Goal: Task Accomplishment & Management: Manage account settings

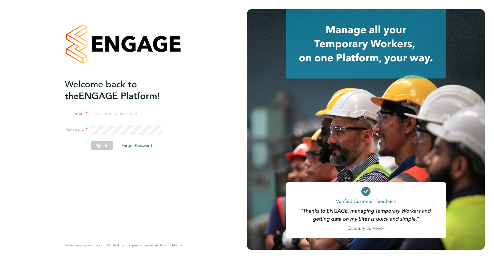
type input "rclarke@frlondon.co.uk"
drag, startPoint x: 132, startPoint y: 95, endPoint x: 129, endPoint y: 100, distance: 5.9
click at [132, 95] on h2 "Welcome back to the ENGAGE Platform!" at bounding box center [121, 89] width 112 height 23
click at [104, 143] on button "Sign In" at bounding box center [102, 145] width 22 height 9
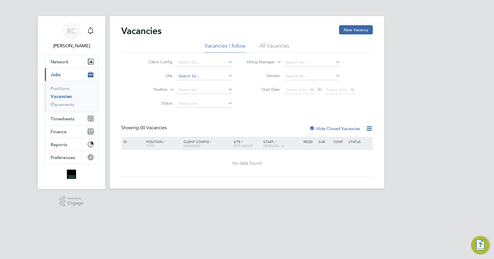
click at [196, 77] on input at bounding box center [205, 76] width 56 height 8
click at [272, 47] on li "All Vacancies" at bounding box center [275, 47] width 30 height 10
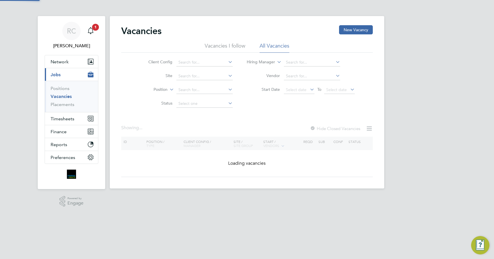
click at [233, 45] on li "Vacancies I follow" at bounding box center [225, 47] width 41 height 10
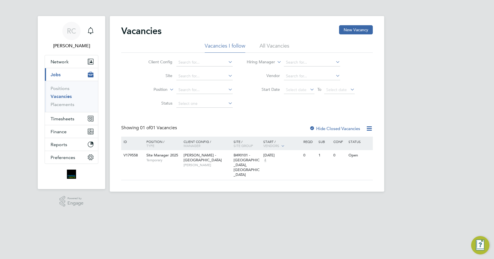
click at [268, 47] on li "All Vacancies" at bounding box center [275, 47] width 30 height 10
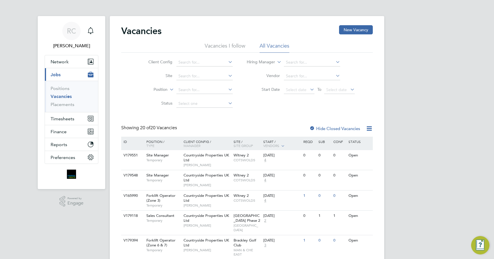
click at [222, 45] on li "Vacancies I follow" at bounding box center [225, 47] width 41 height 10
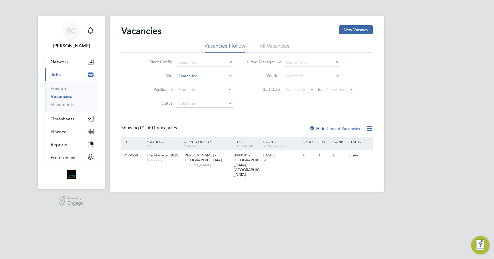
click at [196, 80] on input at bounding box center [205, 76] width 56 height 8
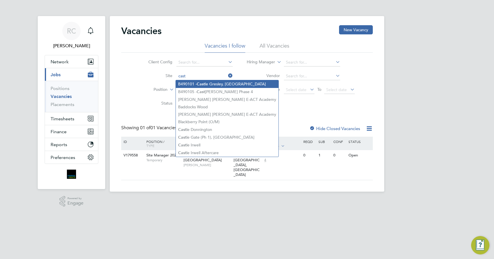
click at [198, 84] on b "Cast" at bounding box center [201, 84] width 8 height 5
type input "B490101 - [GEOGRAPHIC_DATA], [GEOGRAPHIC_DATA]"
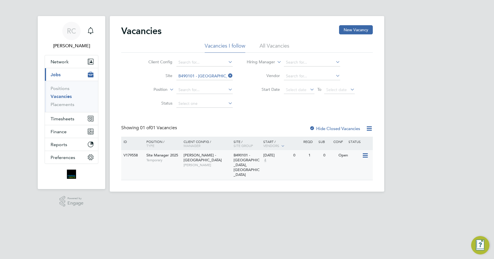
click at [361, 154] on div "Open" at bounding box center [349, 155] width 25 height 11
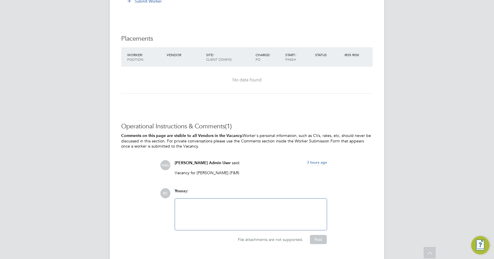
scroll to position [486, 0]
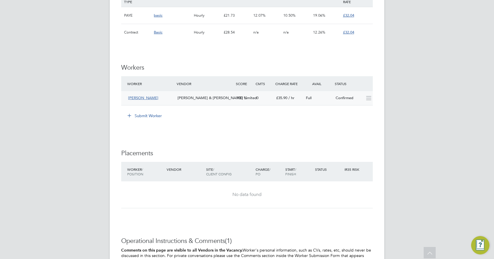
click at [152, 98] on span "Adewale Oluwatosin" at bounding box center [143, 97] width 30 height 5
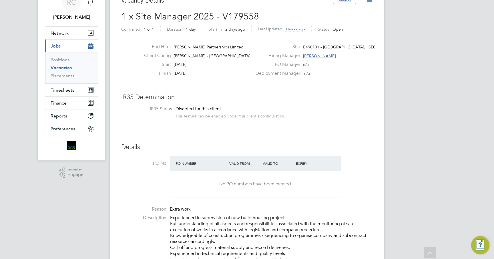
scroll to position [0, 0]
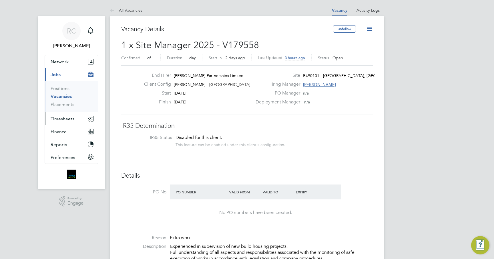
click at [68, 118] on span "Timesheets" at bounding box center [63, 118] width 24 height 5
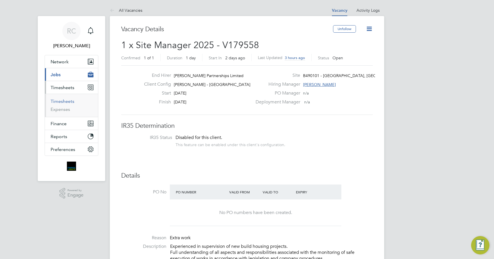
click at [67, 102] on link "Timesheets" at bounding box center [63, 100] width 24 height 5
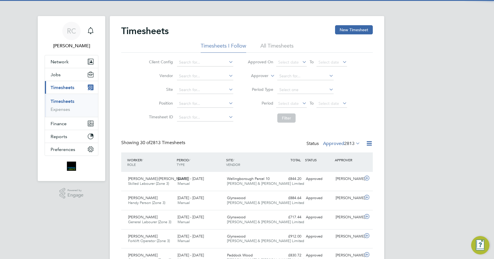
scroll to position [15, 50]
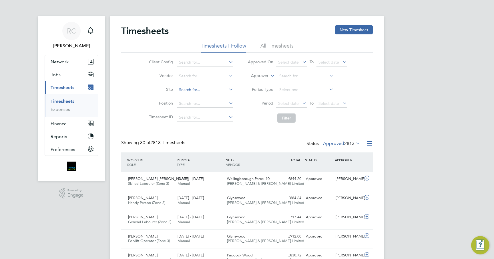
click at [188, 89] on input at bounding box center [205, 90] width 56 height 8
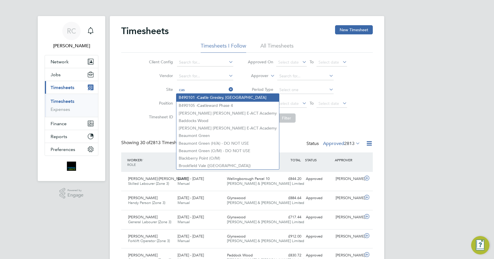
click at [206, 94] on li "B490101 - Cas tle Gresley, Swadlincote" at bounding box center [228, 98] width 103 height 8
type input "B490101 - [GEOGRAPHIC_DATA], [GEOGRAPHIC_DATA]"
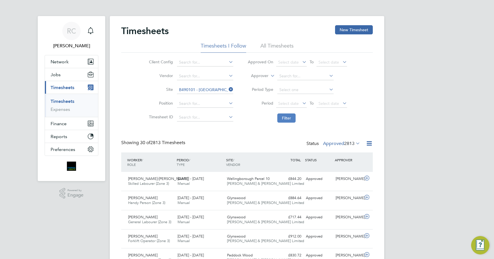
click at [284, 116] on button "Filter" at bounding box center [287, 117] width 18 height 9
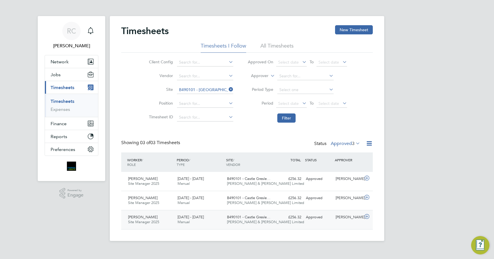
click at [158, 218] on span "[PERSON_NAME]" at bounding box center [142, 216] width 29 height 5
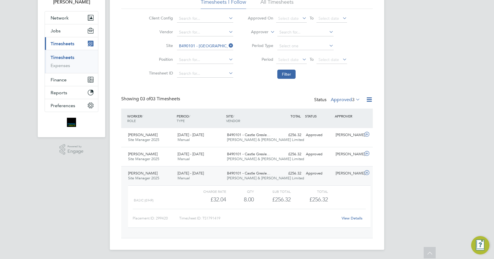
click at [356, 217] on link "View Details" at bounding box center [352, 217] width 21 height 5
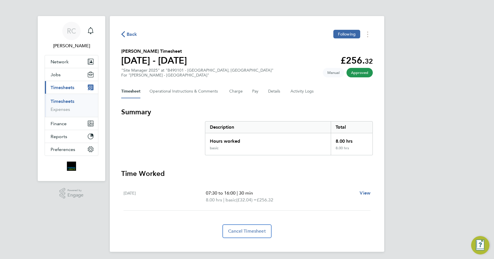
scroll to position [2, 0]
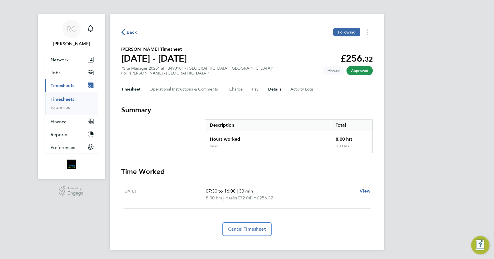
click at [274, 92] on button "Details" at bounding box center [274, 89] width 13 height 14
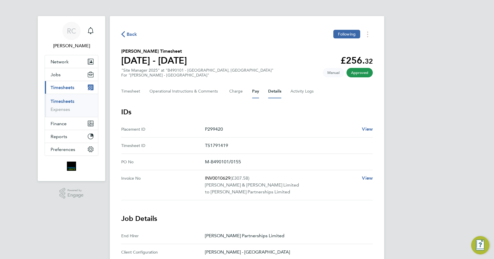
click at [258, 91] on button "Pay" at bounding box center [255, 91] width 7 height 14
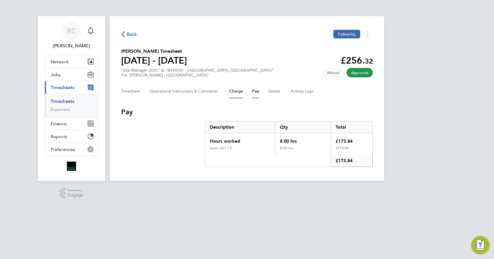
click at [237, 92] on button "Charge" at bounding box center [236, 91] width 14 height 14
click at [171, 94] on Comments-tab "Operational Instructions & Comments" at bounding box center [185, 91] width 71 height 14
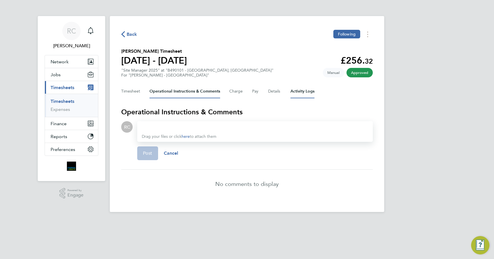
click at [301, 90] on Logs-tab "Activity Logs" at bounding box center [303, 91] width 24 height 14
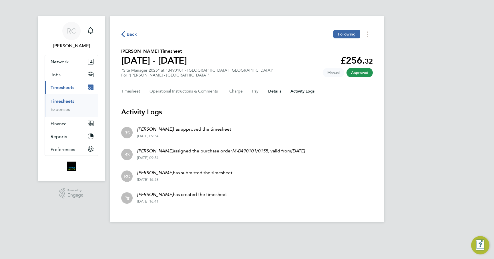
click at [272, 91] on button "Details" at bounding box center [274, 91] width 13 height 14
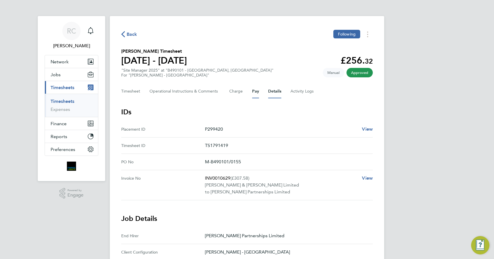
click at [254, 91] on button "Pay" at bounding box center [255, 91] width 7 height 14
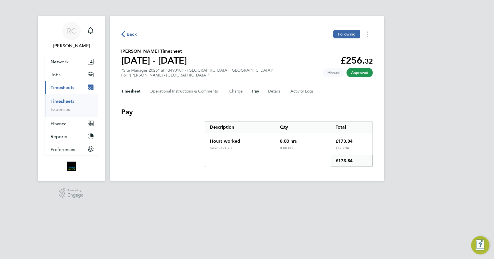
click at [136, 92] on button "Timesheet" at bounding box center [130, 91] width 19 height 14
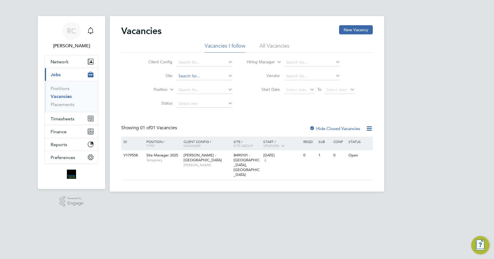
click at [187, 79] on input at bounding box center [205, 76] width 56 height 8
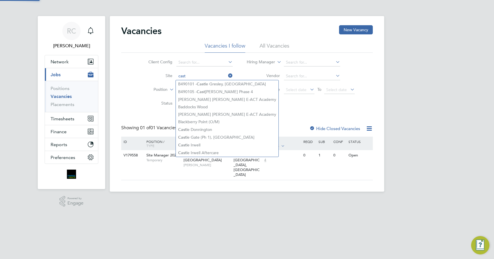
type input "cast"
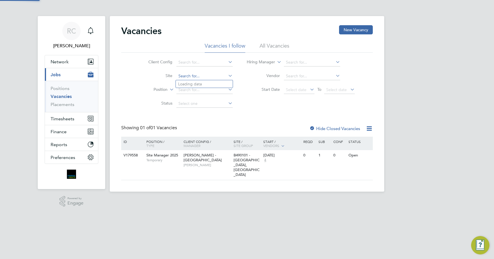
click at [205, 74] on input at bounding box center [205, 76] width 56 height 8
click at [212, 83] on li "B490101 - [GEOGRAPHIC_DATA], [GEOGRAPHIC_DATA]" at bounding box center [227, 84] width 103 height 8
type input "B490101 - [GEOGRAPHIC_DATA], [GEOGRAPHIC_DATA]"
click at [211, 163] on span "[PERSON_NAME]" at bounding box center [207, 165] width 47 height 5
click at [227, 76] on icon at bounding box center [227, 76] width 0 height 8
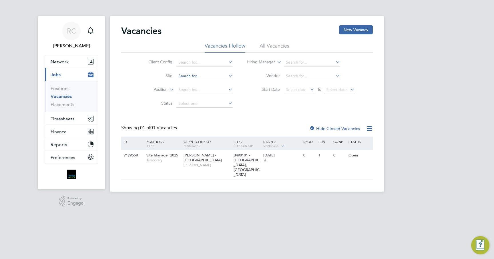
click at [214, 77] on input at bounding box center [205, 76] width 56 height 8
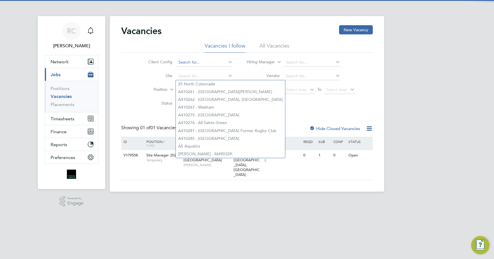
type input "v"
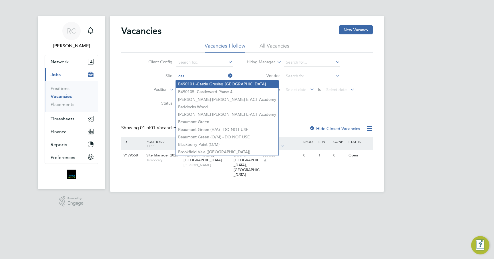
click at [207, 85] on li "B490101 - Cas tle Gresley, Swadlincote" at bounding box center [227, 84] width 103 height 8
type input "B490101 - [GEOGRAPHIC_DATA], [GEOGRAPHIC_DATA]"
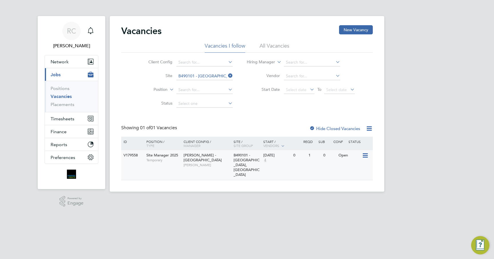
click at [367, 154] on icon at bounding box center [365, 155] width 6 height 7
click at [343, 165] on li "View Details" at bounding box center [351, 169] width 33 height 8
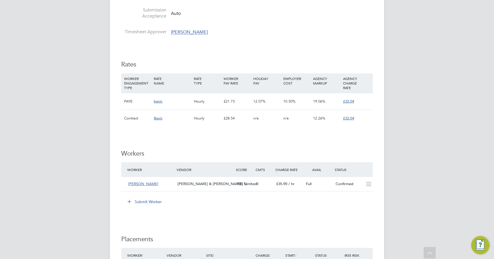
scroll to position [372, 0]
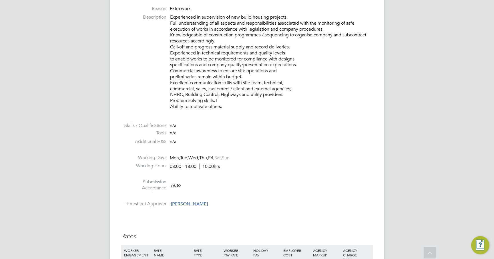
scroll to position [86, 0]
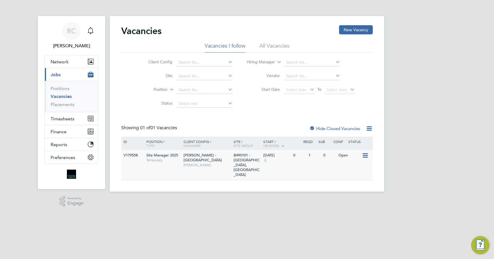
click at [147, 158] on span "Temporary" at bounding box center [163, 160] width 34 height 5
click at [200, 75] on input at bounding box center [205, 76] width 56 height 8
click at [205, 85] on li "B490101 - Cas tle Gresley, Swadlincote" at bounding box center [227, 84] width 103 height 8
type input "B490101 - [GEOGRAPHIC_DATA], [GEOGRAPHIC_DATA]"
click at [346, 127] on label "Hide Closed Vacancies" at bounding box center [335, 128] width 51 height 5
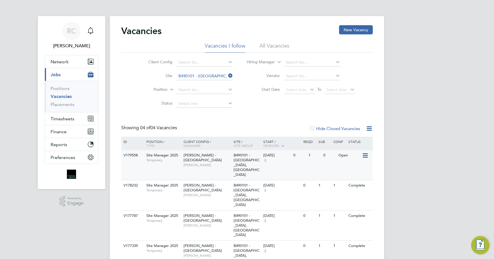
click at [249, 157] on span "B490101 - [GEOGRAPHIC_DATA], [GEOGRAPHIC_DATA]" at bounding box center [247, 164] width 26 height 24
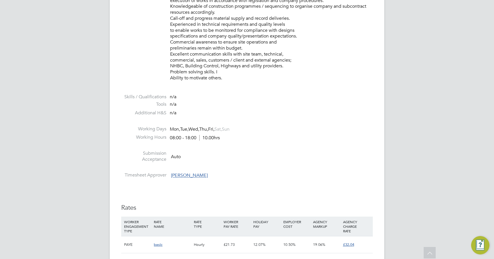
scroll to position [343, 0]
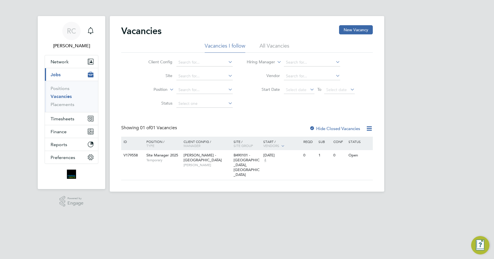
click at [267, 49] on li "All Vacancies" at bounding box center [275, 47] width 30 height 10
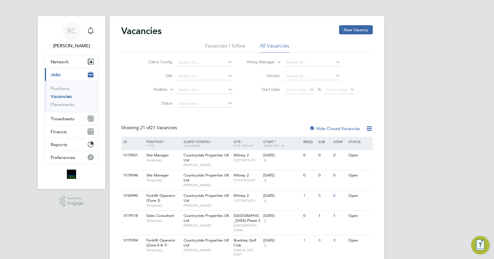
click at [221, 50] on li "Vacancies I follow" at bounding box center [225, 47] width 41 height 10
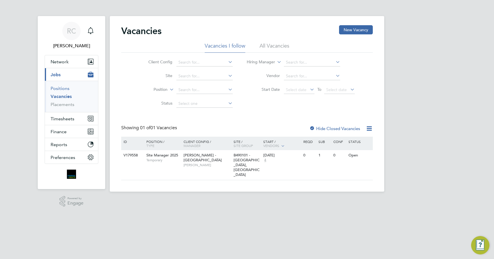
click at [59, 90] on link "Positions" at bounding box center [60, 88] width 19 height 5
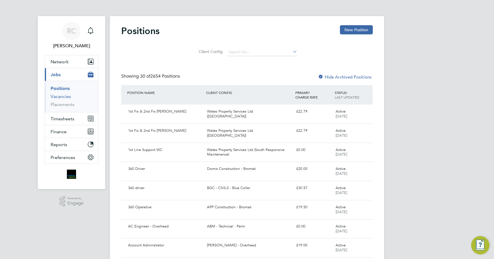
click at [60, 97] on link "Vacancies" at bounding box center [61, 96] width 20 height 5
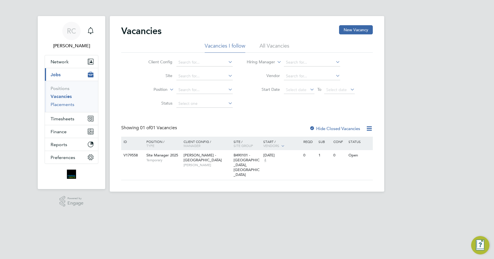
click at [62, 104] on link "Placements" at bounding box center [63, 104] width 24 height 5
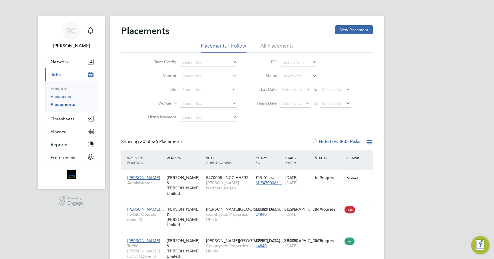
click at [68, 97] on link "Vacancies" at bounding box center [61, 96] width 20 height 5
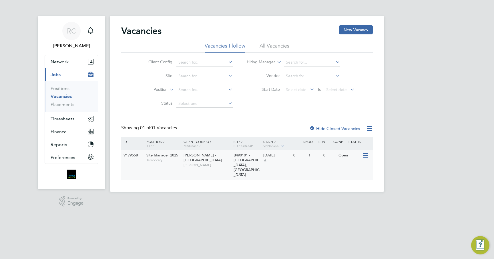
click at [209, 166] on div "V179558 Site Manager 2025 Temporary Lovell - East Midlands Bob Nugent B490101 -…" at bounding box center [247, 165] width 252 height 30
click at [191, 72] on li "Site" at bounding box center [186, 76] width 108 height 14
click at [191, 76] on input at bounding box center [205, 76] width 56 height 8
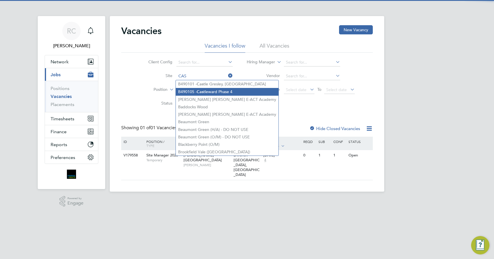
click at [223, 88] on li "B490105 - Cas tleward Phase 4" at bounding box center [227, 92] width 103 height 8
type input "B490105 - Castleward Phase 4"
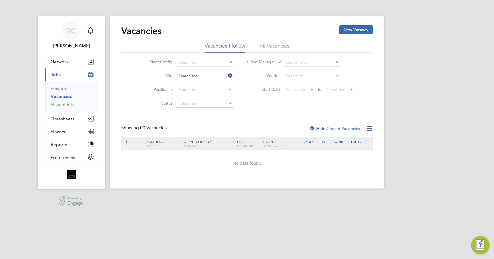
click at [222, 76] on input at bounding box center [205, 76] width 56 height 8
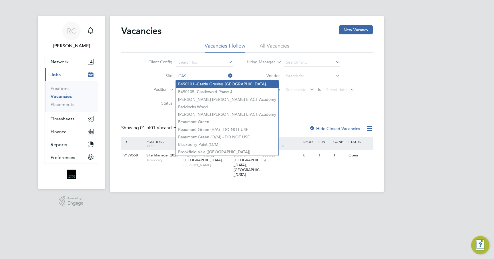
click at [215, 82] on li "B490101 - Cas tle Gresley, Swadlincote" at bounding box center [227, 84] width 103 height 8
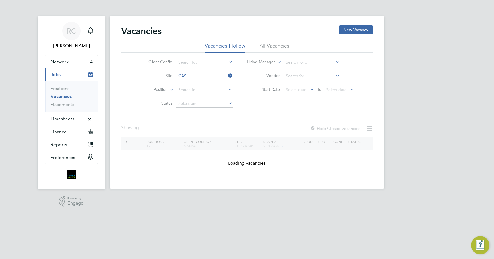
type input "B490101 - [GEOGRAPHIC_DATA], [GEOGRAPHIC_DATA]"
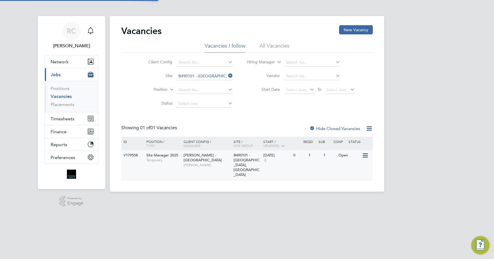
click at [215, 163] on span "[PERSON_NAME]" at bounding box center [207, 165] width 47 height 5
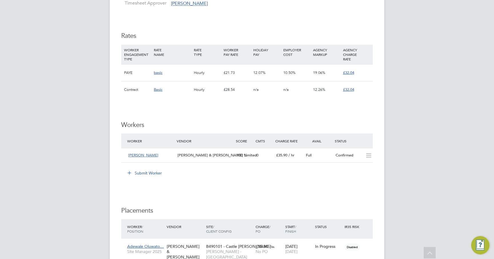
scroll to position [458, 0]
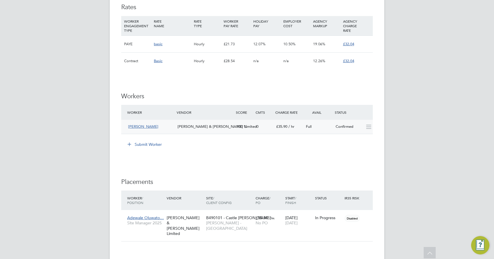
click at [143, 125] on span "[PERSON_NAME]" at bounding box center [143, 126] width 30 height 5
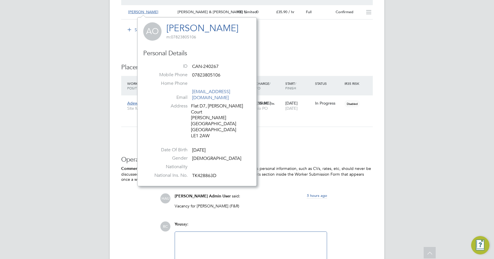
scroll to position [515, 0]
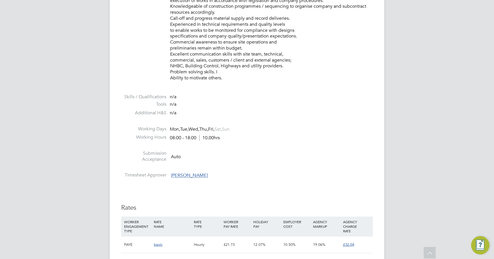
scroll to position [114, 0]
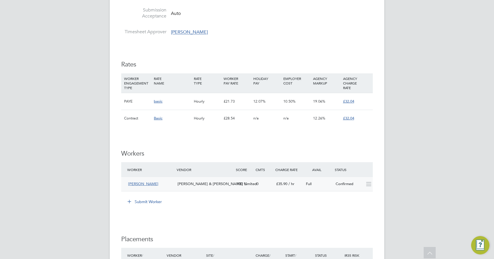
click at [204, 182] on span "Fawkes & Reece Limited" at bounding box center [217, 183] width 79 height 5
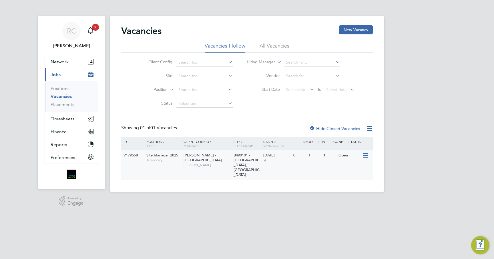
click at [199, 163] on span "[PERSON_NAME]" at bounding box center [207, 165] width 47 height 5
click at [352, 126] on label "Hide Closed Vacancies" at bounding box center [335, 128] width 51 height 5
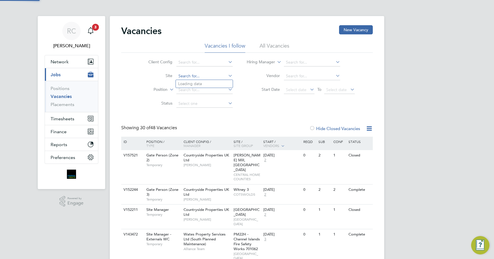
click at [209, 76] on input at bounding box center [205, 76] width 56 height 8
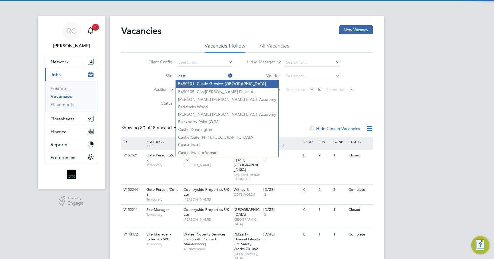
click at [214, 80] on li "B490101 - [GEOGRAPHIC_DATA], [GEOGRAPHIC_DATA]" at bounding box center [227, 84] width 103 height 8
type input "B490101 - [GEOGRAPHIC_DATA], [GEOGRAPHIC_DATA]"
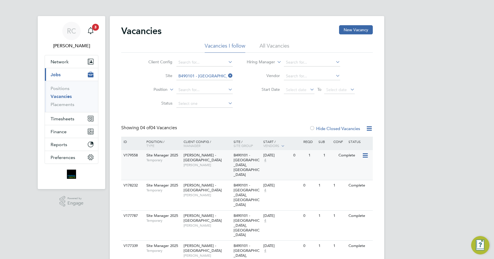
click at [366, 157] on icon at bounding box center [365, 155] width 6 height 7
click at [354, 183] on li "Update Status" at bounding box center [350, 185] width 33 height 8
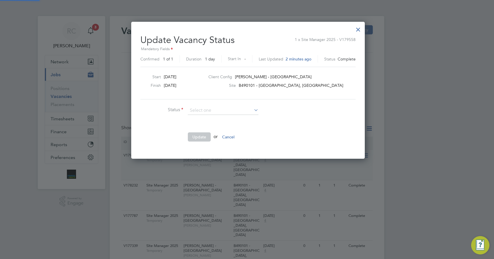
scroll to position [136, 232]
click at [252, 110] on input at bounding box center [223, 110] width 71 height 9
click at [253, 110] on icon at bounding box center [253, 110] width 0 height 8
click at [253, 114] on div "Vacancies New Vacancy Vacancies I follow All Vacancies Client Config Site B4901…" at bounding box center [247, 149] width 275 height 266
click at [249, 117] on li "Open" at bounding box center [223, 117] width 71 height 7
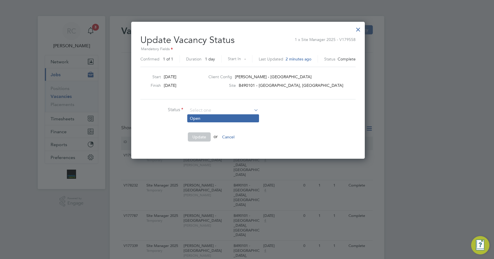
type input "Open"
click at [209, 135] on button "Update" at bounding box center [199, 136] width 23 height 9
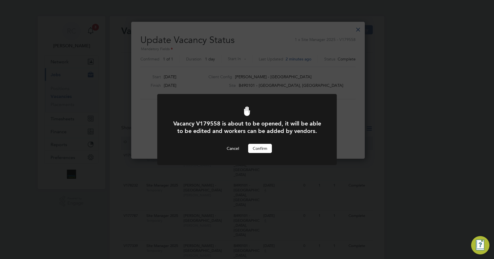
click at [257, 144] on button "Confirm" at bounding box center [260, 148] width 24 height 9
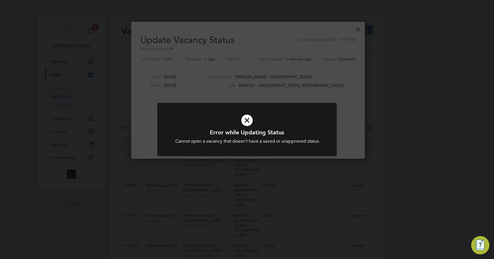
click at [296, 97] on div "Error while Updating Status Cannot open a vacancy that doesn't have a saved or …" at bounding box center [247, 129] width 494 height 259
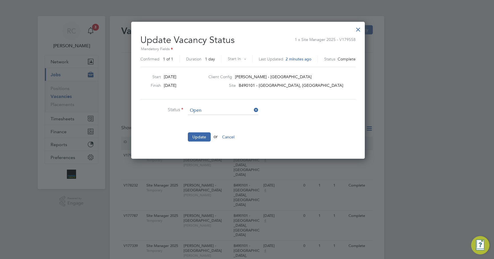
click at [359, 25] on div at bounding box center [358, 28] width 10 height 10
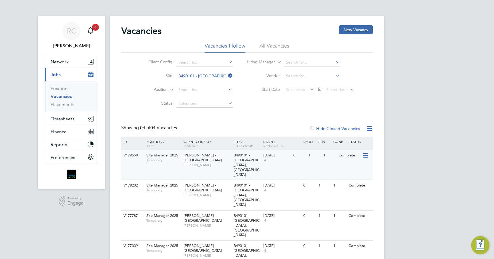
click at [270, 161] on div "30 Aug 2025 4" at bounding box center [277, 157] width 30 height 15
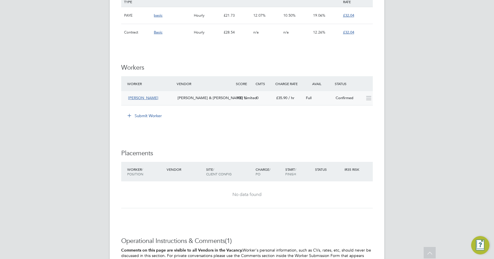
scroll to position [429, 0]
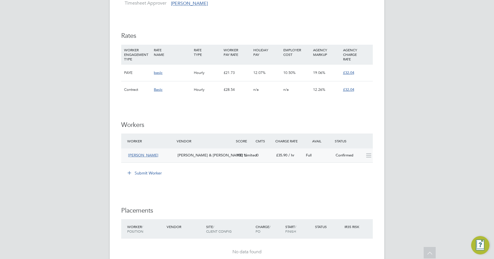
click at [209, 158] on div "[PERSON_NAME] & [PERSON_NAME] Limited" at bounding box center [204, 154] width 59 height 9
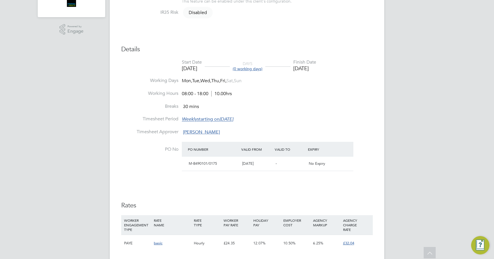
scroll to position [29, 0]
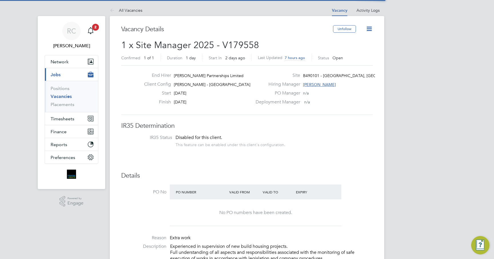
scroll to position [3, 3]
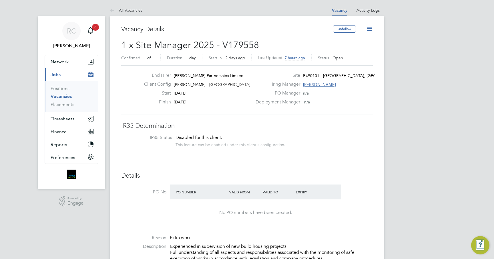
drag, startPoint x: 172, startPoint y: 17, endPoint x: 197, endPoint y: 72, distance: 60.3
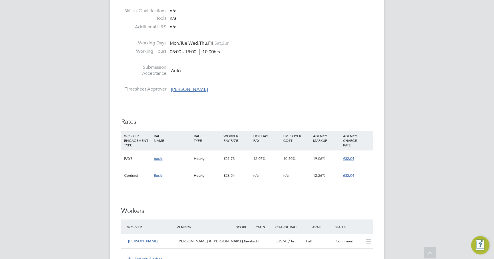
scroll to position [486, 0]
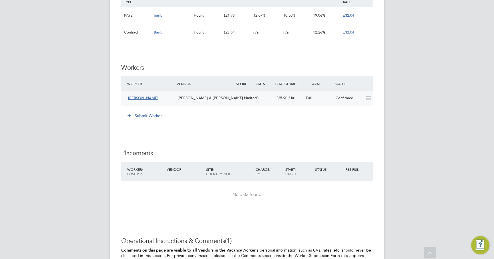
click at [203, 98] on span "[PERSON_NAME] & [PERSON_NAME] Limited" at bounding box center [217, 97] width 79 height 5
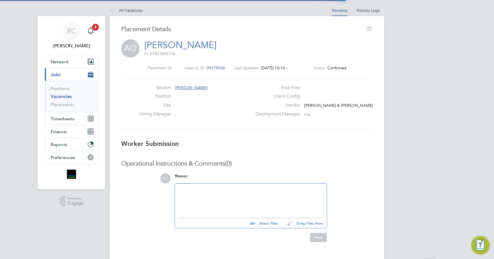
scroll to position [3, 3]
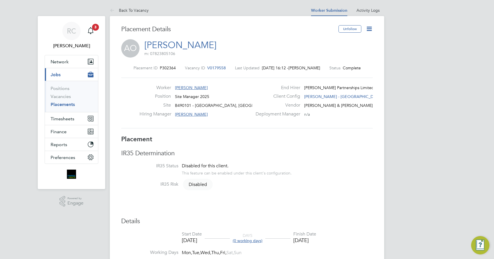
click at [370, 30] on icon at bounding box center [369, 28] width 7 height 7
click at [233, 133] on div "Placement ID P302364 Vacancy ID V0179558 Last Updated 01 Sep 2025, 16:12 - Bhav…" at bounding box center [247, 96] width 252 height 77
click at [372, 27] on icon at bounding box center [369, 28] width 7 height 7
click at [302, 52] on div "AO Adewale Oluwatosin m: 07823805106" at bounding box center [247, 48] width 252 height 19
click at [136, 10] on link "Back To Vacancy" at bounding box center [129, 10] width 39 height 5
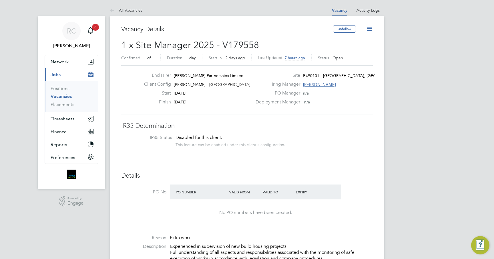
click at [366, 32] on icon at bounding box center [369, 28] width 7 height 7
click at [355, 50] on li "Update Status" at bounding box center [355, 50] width 33 height 8
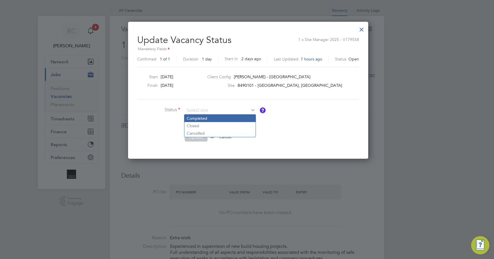
click at [213, 120] on li "Completed" at bounding box center [220, 117] width 71 height 7
type input "Completed"
click at [200, 136] on button "Update" at bounding box center [196, 136] width 23 height 9
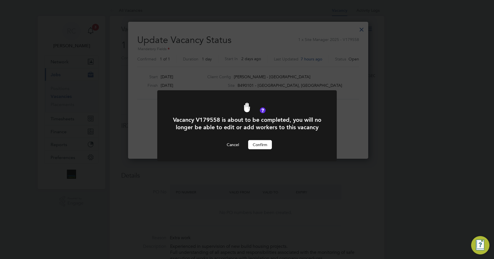
click at [254, 149] on button "Confirm" at bounding box center [260, 144] width 24 height 9
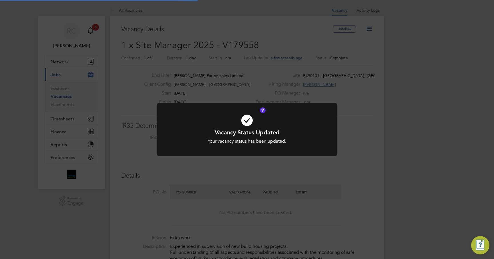
scroll to position [17, 40]
click at [248, 120] on icon at bounding box center [247, 120] width 149 height 22
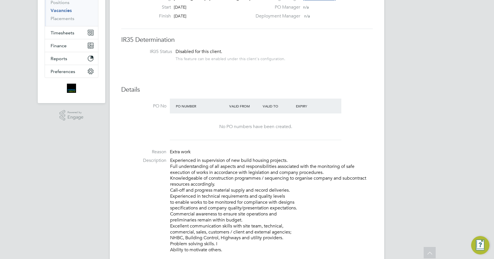
scroll to position [57, 0]
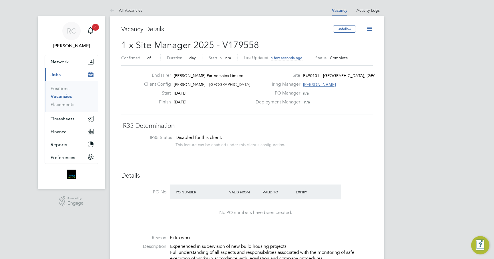
click at [367, 25] on icon at bounding box center [369, 28] width 7 height 7
drag, startPoint x: 305, startPoint y: 116, endPoint x: 298, endPoint y: 163, distance: 47.7
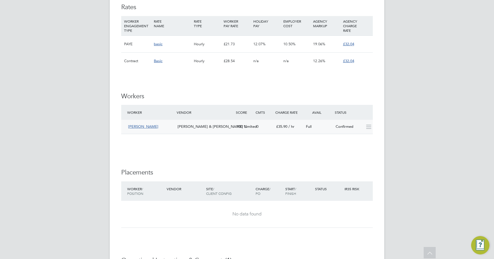
click at [201, 125] on span "[PERSON_NAME] & [PERSON_NAME] Limited" at bounding box center [217, 126] width 79 height 5
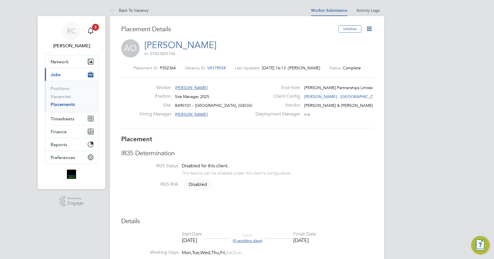
click at [372, 32] on icon at bounding box center [369, 28] width 7 height 7
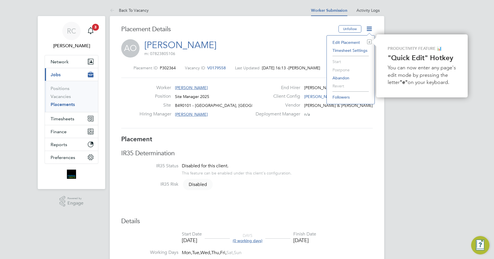
click at [351, 51] on li "Timesheet Settings" at bounding box center [351, 50] width 42 height 8
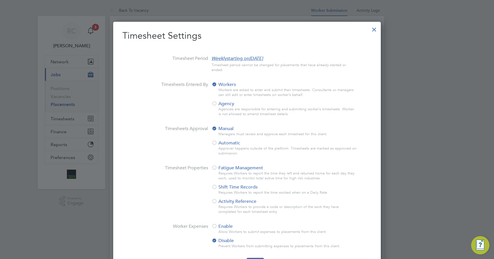
click at [372, 27] on div at bounding box center [374, 28] width 10 height 10
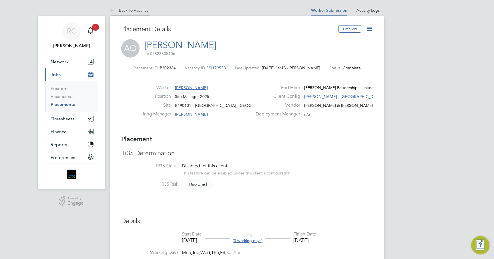
click at [123, 11] on link "Back To Vacancy" at bounding box center [129, 10] width 39 height 5
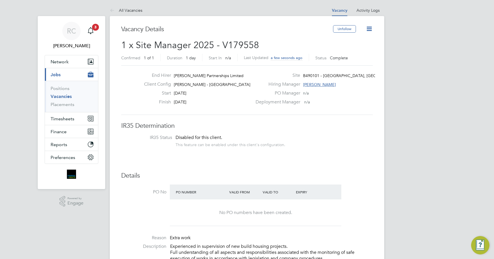
click at [366, 27] on icon at bounding box center [369, 28] width 7 height 7
click at [304, 48] on h2 "1 x Site Manager 2025 - V179558 Confirmed 1 of 1 Duration 1 day Start In n/a La…" at bounding box center [247, 51] width 252 height 24
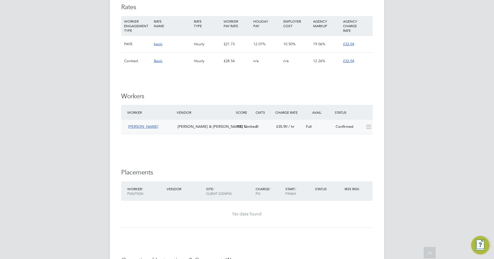
click at [368, 127] on icon at bounding box center [368, 126] width 7 height 5
click at [283, 129] on div "£35.90 / hr" at bounding box center [289, 126] width 30 height 9
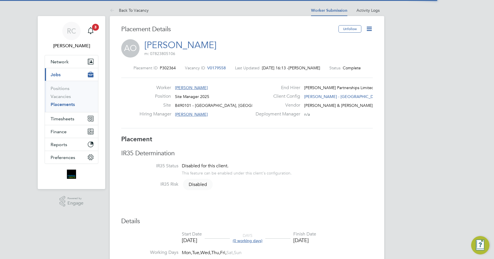
click at [372, 27] on icon at bounding box center [369, 28] width 7 height 7
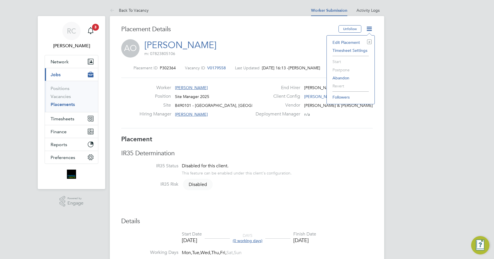
click at [336, 60] on li "Start" at bounding box center [351, 62] width 42 height 8
click at [338, 62] on li "Start" at bounding box center [351, 62] width 42 height 8
click at [339, 120] on div "Worker Adewale Oluwatosin Position Site Manager 2025 Site B490101 - Castle Gres…" at bounding box center [247, 103] width 256 height 36
click at [118, 7] on li "Back To Vacancy" at bounding box center [129, 10] width 39 height 11
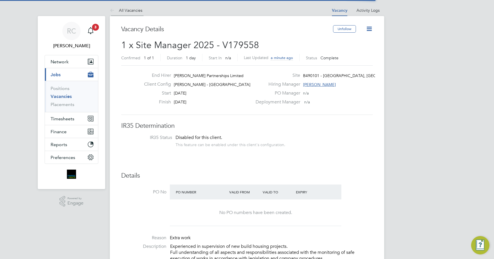
click at [137, 10] on link "All Vacancies" at bounding box center [126, 10] width 33 height 5
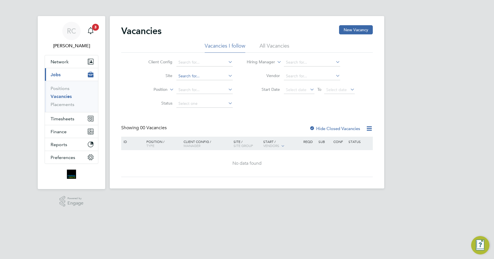
click at [185, 77] on input at bounding box center [205, 76] width 56 height 8
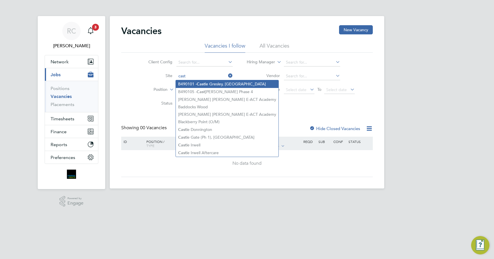
click at [215, 84] on li "B490101 - Cast le Gresley, Swadlincote" at bounding box center [227, 84] width 103 height 8
type input "B490101 - [GEOGRAPHIC_DATA], [GEOGRAPHIC_DATA]"
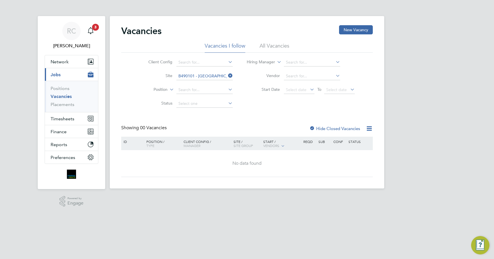
click at [354, 128] on label "Hide Closed Vacancies" at bounding box center [335, 128] width 51 height 5
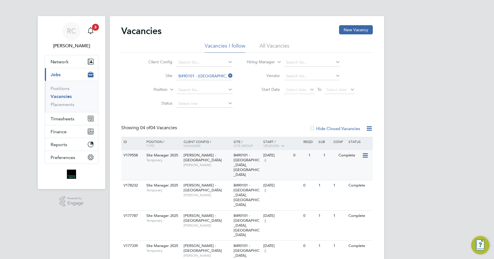
click at [243, 160] on span "B490101 - [GEOGRAPHIC_DATA], [GEOGRAPHIC_DATA]" at bounding box center [247, 164] width 26 height 24
drag, startPoint x: 356, startPoint y: 156, endPoint x: 363, endPoint y: 152, distance: 8.8
click at [363, 152] on div "V179558 Site Manager 2025 Temporary Lovell - East Midlands Bob Nugent B490101 -…" at bounding box center [247, 165] width 252 height 30
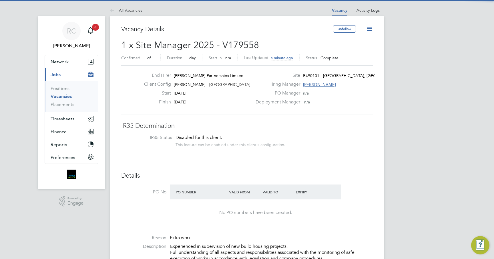
click at [373, 27] on icon at bounding box center [369, 28] width 7 height 7
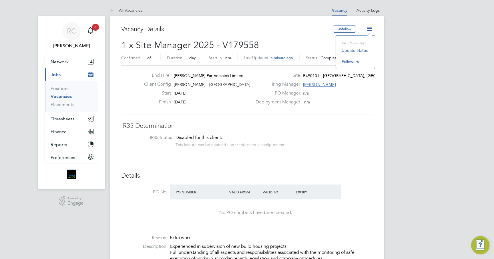
click at [352, 52] on li "Update Status" at bounding box center [355, 50] width 33 height 8
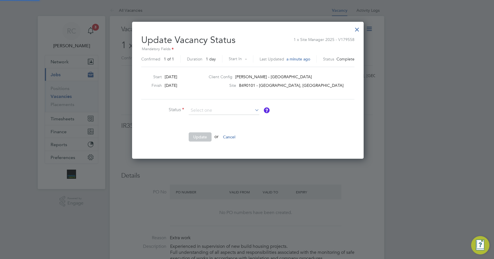
scroll to position [136, 230]
click at [251, 119] on li "Open" at bounding box center [224, 117] width 71 height 7
type input "Open"
click at [252, 112] on input at bounding box center [224, 110] width 71 height 9
click at [254, 110] on icon at bounding box center [254, 110] width 0 height 8
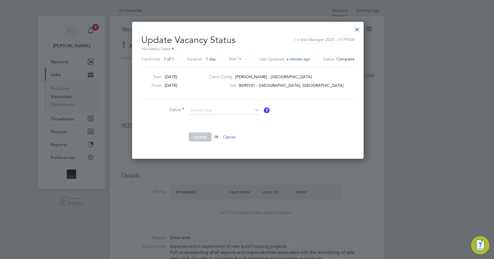
click at [254, 110] on icon at bounding box center [254, 110] width 0 height 8
click at [248, 112] on input at bounding box center [224, 110] width 71 height 9
click at [242, 119] on li "Open" at bounding box center [224, 117] width 71 height 7
type input "Open"
click at [203, 135] on button "Update" at bounding box center [200, 136] width 23 height 9
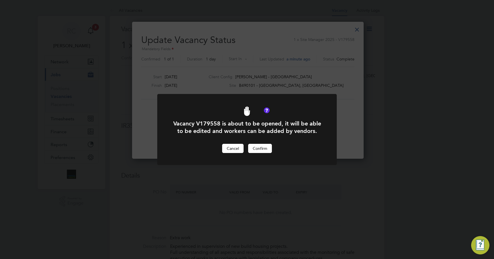
click at [237, 146] on button "Cancel" at bounding box center [232, 148] width 21 height 9
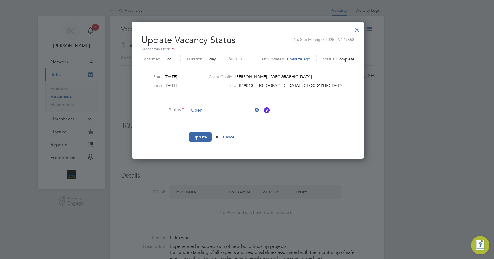
click at [230, 136] on button "Cancel" at bounding box center [229, 136] width 21 height 9
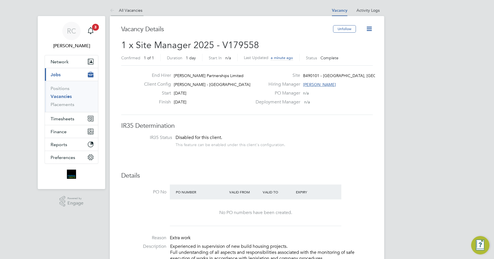
click at [118, 12] on link "All Vacancies" at bounding box center [126, 10] width 33 height 5
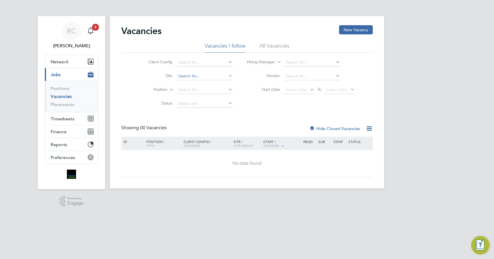
click at [206, 76] on input at bounding box center [205, 76] width 56 height 8
click at [239, 82] on li "B490101 - Cast le Gresley, Swadlincote" at bounding box center [227, 84] width 103 height 8
type input "B490101 - [GEOGRAPHIC_DATA], [GEOGRAPHIC_DATA]"
click at [325, 128] on label "Hide Closed Vacancies" at bounding box center [335, 128] width 51 height 5
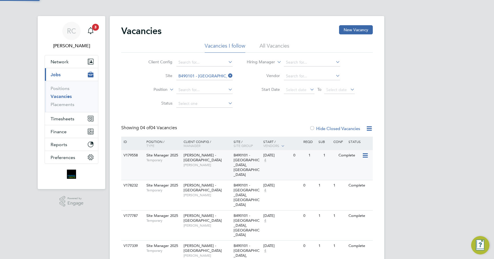
click at [219, 155] on span "[PERSON_NAME] - [GEOGRAPHIC_DATA]" at bounding box center [203, 157] width 38 height 10
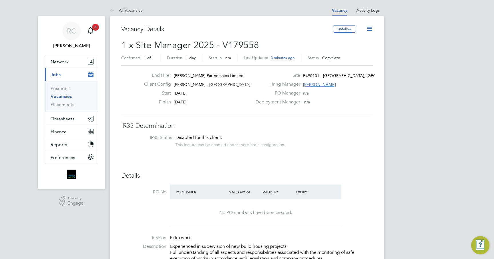
click at [368, 26] on icon at bounding box center [369, 28] width 7 height 7
click at [362, 50] on li "Update Status" at bounding box center [355, 50] width 33 height 8
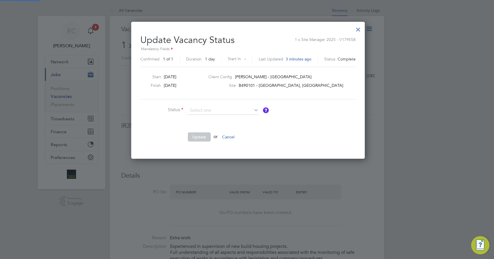
scroll to position [136, 232]
click at [253, 108] on icon at bounding box center [253, 110] width 0 height 8
click at [253, 110] on icon at bounding box center [253, 110] width 0 height 8
drag, startPoint x: 244, startPoint y: 114, endPoint x: 271, endPoint y: 108, distance: 27.5
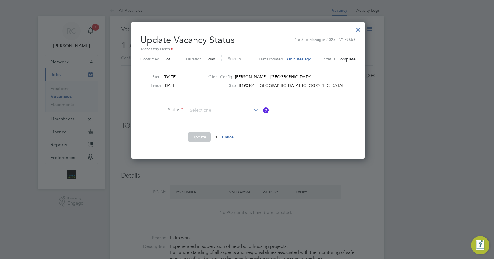
click at [249, 112] on input at bounding box center [223, 110] width 71 height 9
click at [253, 108] on icon at bounding box center [253, 110] width 0 height 8
click at [228, 111] on input at bounding box center [223, 110] width 71 height 9
click at [227, 117] on li "Open" at bounding box center [223, 117] width 71 height 7
type input "Open"
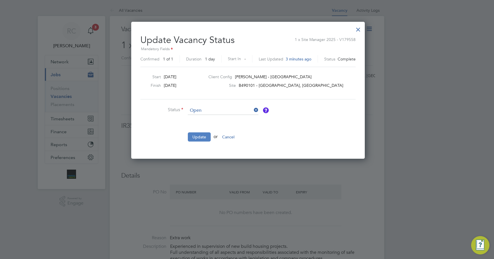
click at [201, 134] on button "Update" at bounding box center [199, 136] width 23 height 9
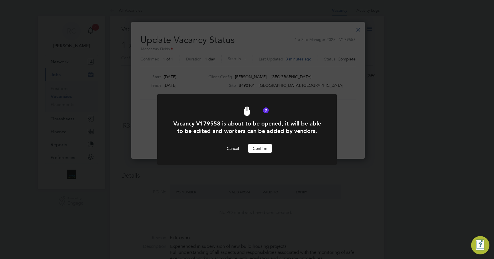
click at [261, 145] on button "Confirm" at bounding box center [260, 148] width 24 height 9
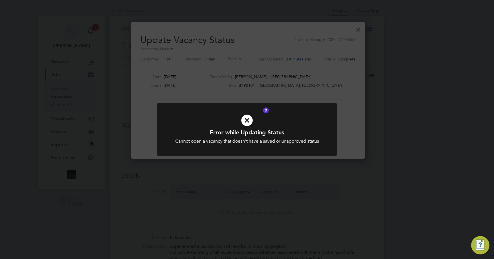
drag, startPoint x: 260, startPoint y: 118, endPoint x: 251, endPoint y: 112, distance: 11.2
click at [260, 117] on icon at bounding box center [247, 120] width 149 height 22
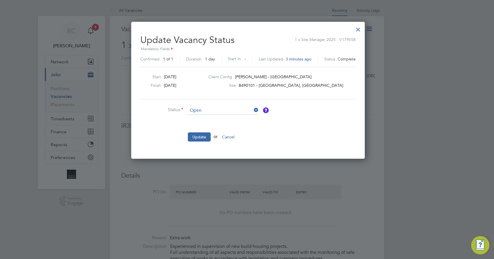
drag, startPoint x: 354, startPoint y: 30, endPoint x: 355, endPoint y: 27, distance: 3.3
click at [355, 27] on div at bounding box center [358, 28] width 10 height 10
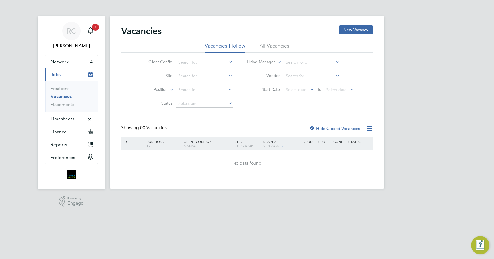
click at [273, 44] on li "All Vacancies" at bounding box center [275, 47] width 30 height 10
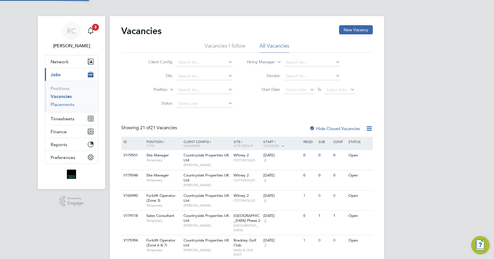
click at [57, 106] on link "Placements" at bounding box center [63, 104] width 24 height 5
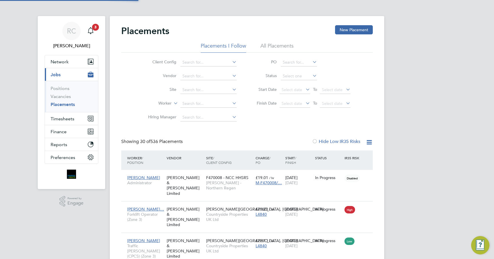
click at [218, 84] on li "Site" at bounding box center [190, 90] width 108 height 14
click at [218, 87] on input at bounding box center [209, 90] width 56 height 8
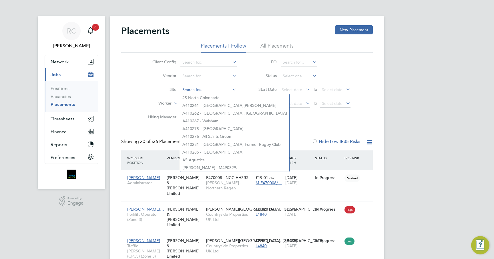
type input "c"
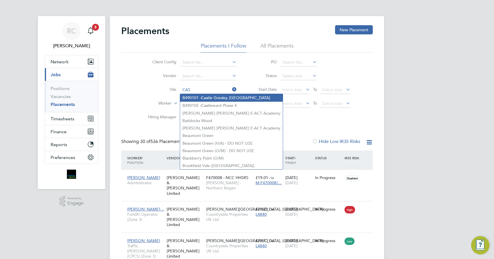
click at [217, 97] on li "B490101 - Cas tle Gresley, Swadlincote" at bounding box center [231, 98] width 103 height 8
type input "B490101 - [GEOGRAPHIC_DATA], [GEOGRAPHIC_DATA]"
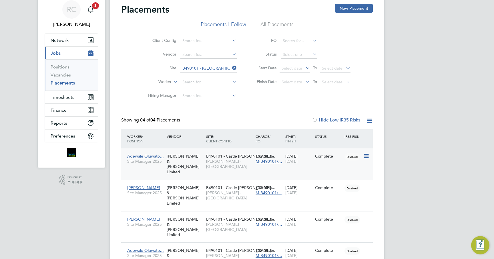
click at [363, 154] on icon at bounding box center [366, 155] width 6 height 7
click at [408, 171] on div "RC Robyn Clarke Notifications 3 Applications: Network Team Members Businesses S…" at bounding box center [247, 140] width 494 height 322
click at [365, 184] on icon at bounding box center [366, 187] width 6 height 7
click at [233, 154] on span "B490101 - Castle [PERSON_NAME]…" at bounding box center [240, 155] width 69 height 5
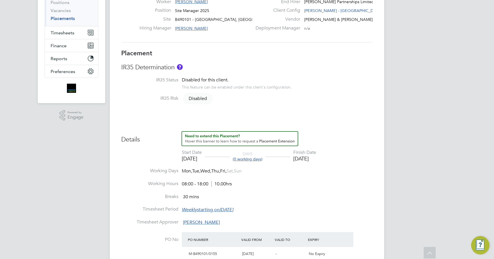
scroll to position [172, 0]
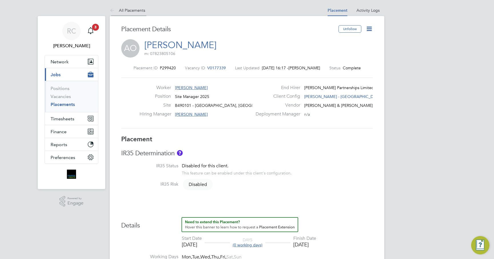
click at [123, 9] on link "All Placements" at bounding box center [127, 10] width 35 height 5
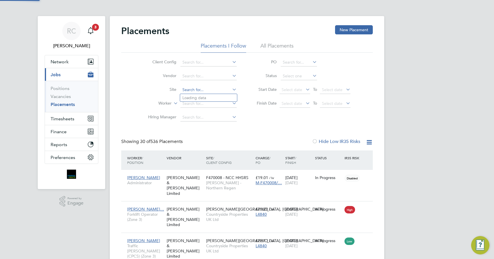
click at [208, 89] on input at bounding box center [209, 90] width 56 height 8
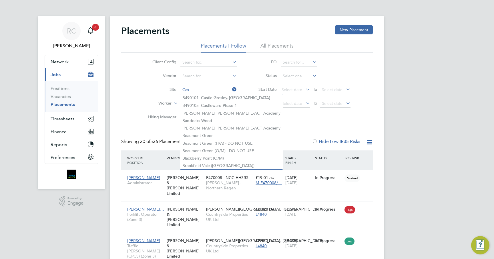
type input "Cas"
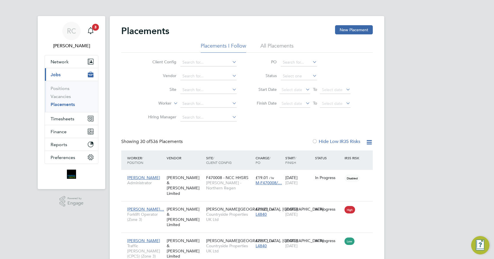
click at [278, 43] on li "All Placements" at bounding box center [277, 47] width 33 height 10
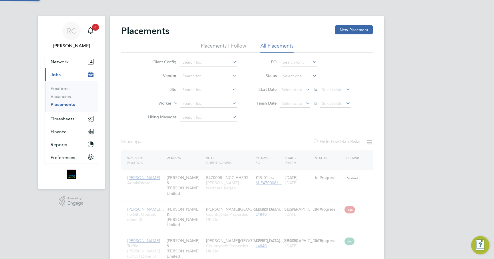
click at [231, 47] on li "Placements I Follow" at bounding box center [223, 47] width 45 height 10
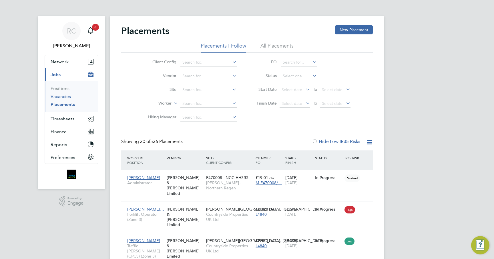
click at [66, 95] on link "Vacancies" at bounding box center [61, 96] width 20 height 5
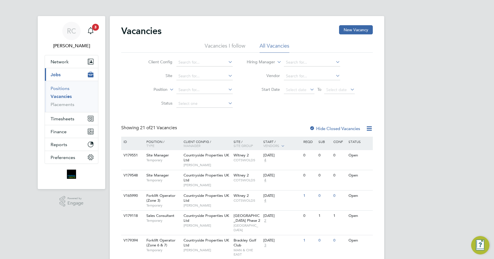
click at [64, 90] on link "Positions" at bounding box center [60, 88] width 19 height 5
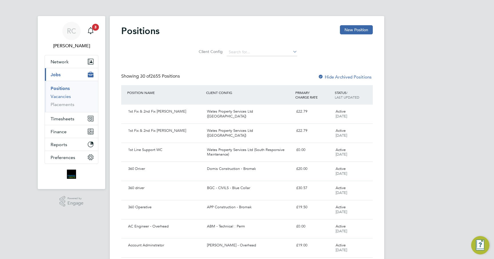
click at [62, 94] on link "Vacancies" at bounding box center [61, 96] width 20 height 5
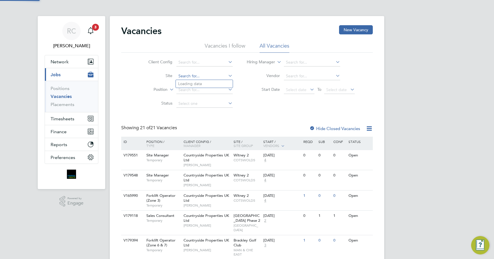
click at [206, 74] on input at bounding box center [205, 76] width 56 height 8
click at [207, 85] on li "B490101 - Cast le Gresley, Swadlincote" at bounding box center [227, 84] width 103 height 8
type input "B490101 - Castle Gresley, Swadlincote"
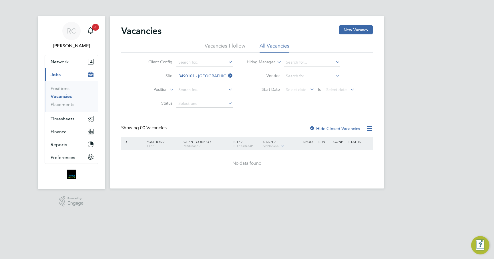
click at [358, 127] on label "Hide Closed Vacancies" at bounding box center [335, 128] width 51 height 5
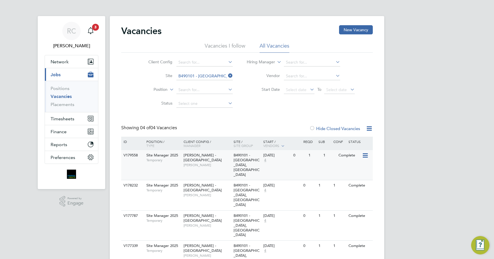
click at [290, 156] on div "30 Aug 2025" at bounding box center [276, 155] width 27 height 5
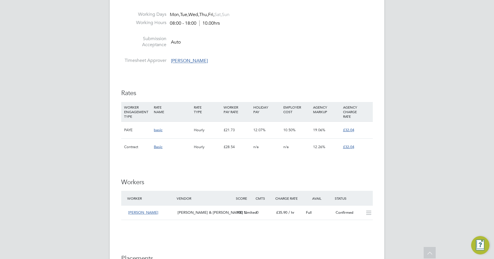
scroll to position [343, 0]
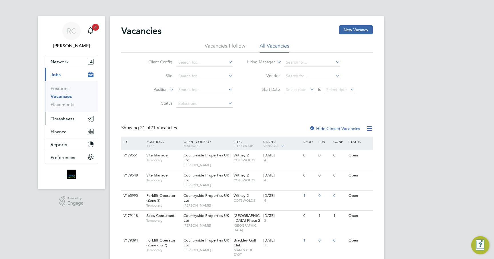
click at [67, 119] on span "Timesheets" at bounding box center [63, 118] width 24 height 5
click at [209, 76] on input at bounding box center [205, 76] width 56 height 8
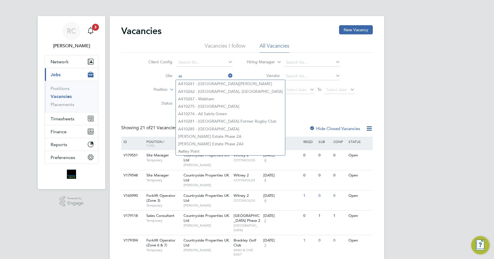
type input "a"
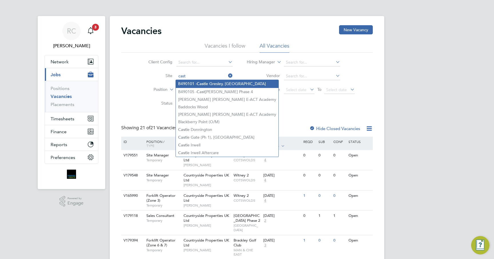
drag, startPoint x: 239, startPoint y: 85, endPoint x: 239, endPoint y: 82, distance: 3.4
click at [239, 84] on li "B490101 - Cast le Gresley, Swadlincote" at bounding box center [227, 84] width 103 height 8
type input "B490101 - [GEOGRAPHIC_DATA], [GEOGRAPHIC_DATA]"
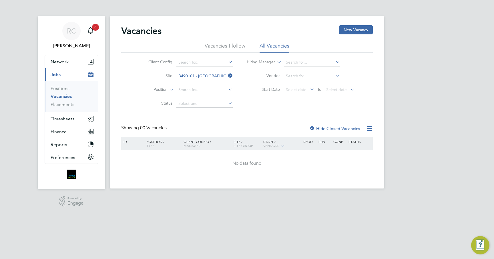
click at [316, 125] on div "Hide Closed Vacancies" at bounding box center [333, 128] width 56 height 7
click at [314, 128] on div at bounding box center [313, 129] width 6 height 6
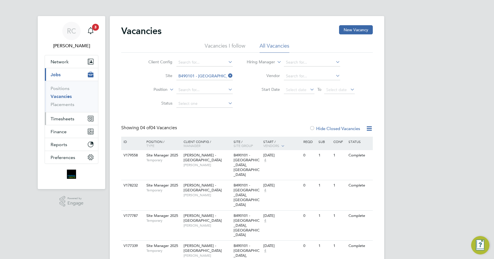
click at [62, 117] on span "Timesheets" at bounding box center [63, 118] width 24 height 5
click at [63, 120] on span "Timesheets" at bounding box center [63, 118] width 24 height 5
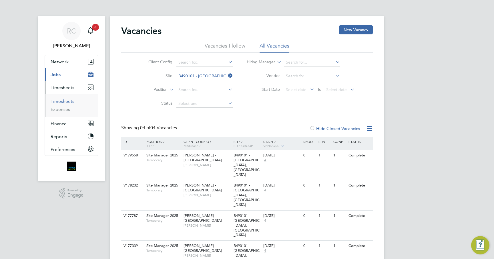
click at [66, 102] on link "Timesheets" at bounding box center [63, 100] width 24 height 5
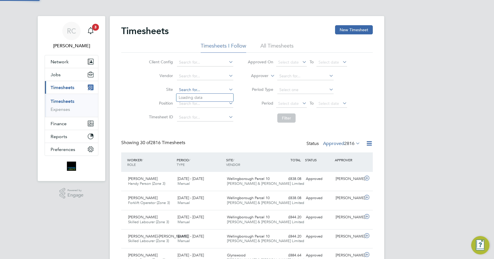
click at [187, 88] on input at bounding box center [205, 90] width 56 height 8
click at [227, 97] on li "B490101 - Castle Gresley, Swadlincote" at bounding box center [232, 98] width 111 height 8
type input "B490101 - [GEOGRAPHIC_DATA], [GEOGRAPHIC_DATA]"
click at [290, 118] on button "Filter" at bounding box center [287, 117] width 18 height 9
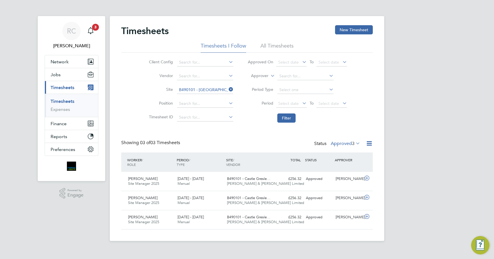
click at [342, 143] on label "Approved 3" at bounding box center [345, 143] width 29 height 6
click at [342, 151] on li "All" at bounding box center [345, 153] width 26 height 8
click at [343, 28] on button "New Timesheet" at bounding box center [354, 29] width 38 height 9
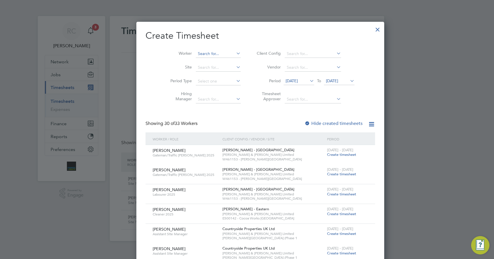
click at [217, 53] on input at bounding box center [218, 54] width 45 height 8
click at [197, 67] on li "Adew ale Oluwatosin" at bounding box center [204, 69] width 45 height 8
type input "Adewale Oluwatosin"
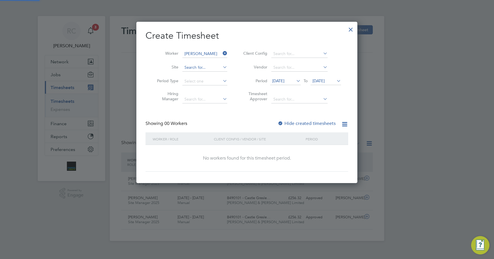
click at [197, 67] on input at bounding box center [205, 68] width 45 height 8
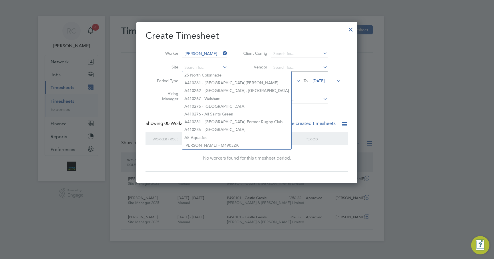
click at [304, 119] on div "Create Timesheet Worker Adewale Oluwatosin Site Period Type Hiring Manager Clie…" at bounding box center [247, 101] width 203 height 142
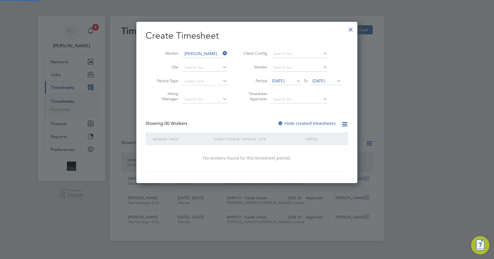
click at [304, 123] on label "Hide created timesheets" at bounding box center [307, 123] width 58 height 6
click at [291, 77] on span "18 Aug 2025" at bounding box center [285, 81] width 31 height 8
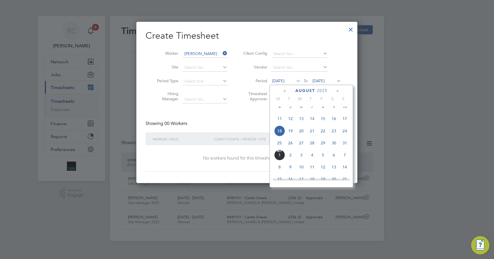
click at [281, 144] on span "25" at bounding box center [279, 142] width 11 height 11
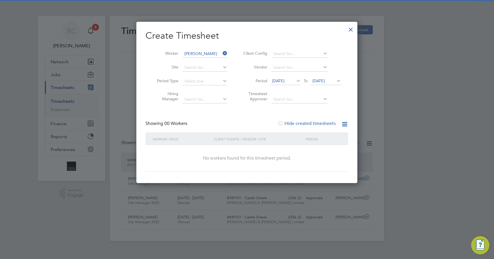
click at [321, 80] on span "25 Aug 2025" at bounding box center [319, 80] width 12 height 5
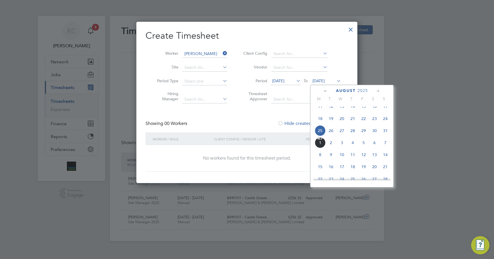
click at [385, 136] on span "31" at bounding box center [385, 130] width 11 height 11
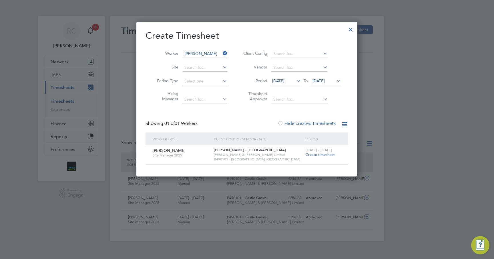
click at [317, 153] on span "Create timesheet" at bounding box center [320, 154] width 29 height 5
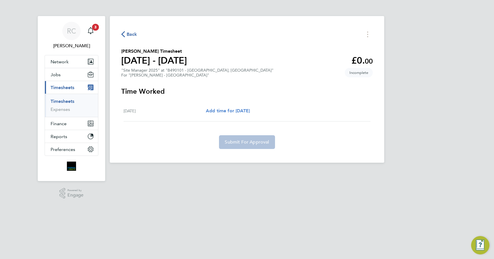
click at [229, 112] on span "Add time for Sat 30 Aug" at bounding box center [228, 110] width 44 height 5
select select "30"
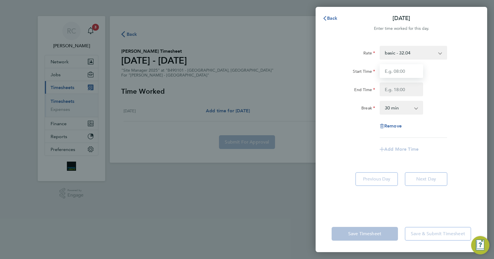
click at [412, 78] on input "Start Time" at bounding box center [401, 71] width 43 height 14
type input "07:30"
click at [402, 90] on input "End Time" at bounding box center [401, 89] width 43 height 14
type input "16:00"
click at [434, 132] on div "Remove" at bounding box center [402, 126] width 144 height 14
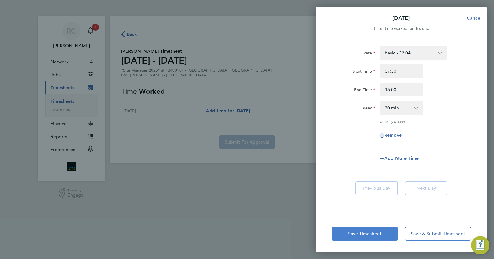
click at [392, 233] on button "Save Timesheet" at bounding box center [365, 234] width 66 height 14
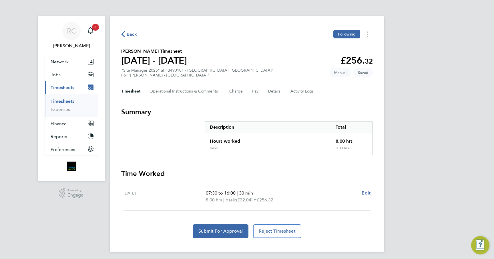
scroll to position [2, 0]
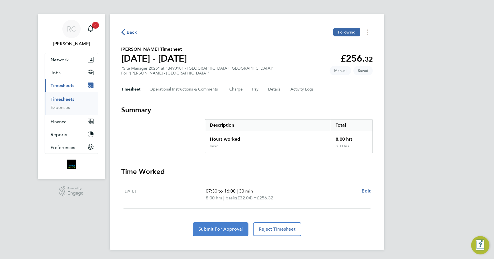
click at [231, 226] on button "Submit For Approval" at bounding box center [221, 229] width 56 height 14
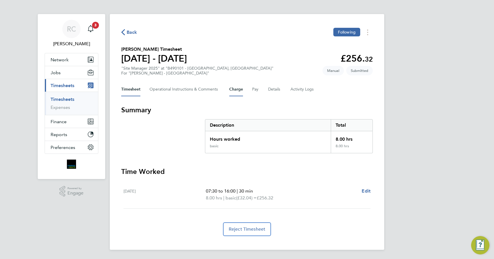
click at [239, 89] on button "Charge" at bounding box center [236, 89] width 14 height 14
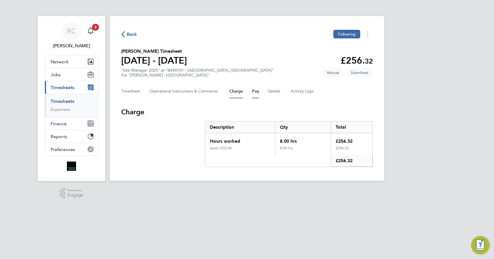
click at [253, 91] on button "Pay" at bounding box center [255, 91] width 7 height 14
click at [274, 90] on button "Details" at bounding box center [274, 91] width 13 height 14
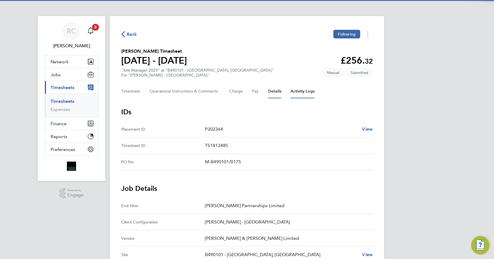
click at [291, 90] on Logs-tab "Activity Logs" at bounding box center [303, 91] width 24 height 14
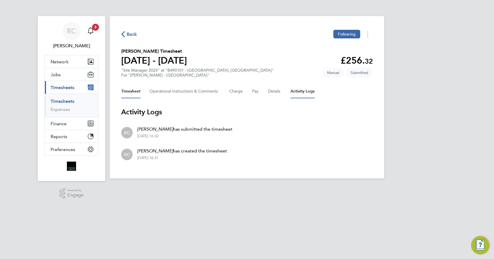
click at [126, 90] on button "Timesheet" at bounding box center [130, 91] width 19 height 14
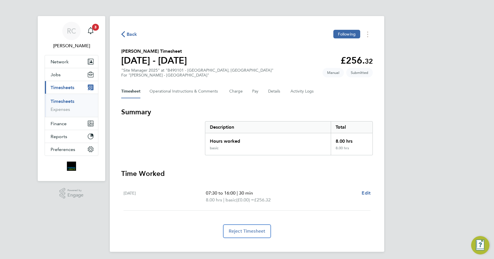
scroll to position [2, 0]
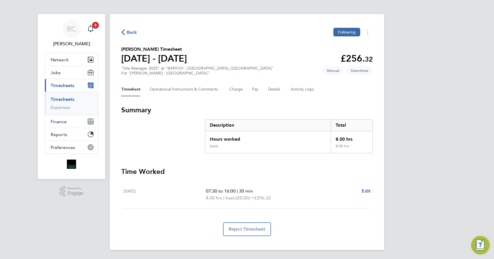
click at [131, 33] on span "Back" at bounding box center [132, 32] width 11 height 7
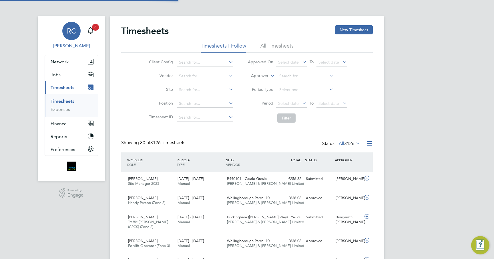
scroll to position [3, 3]
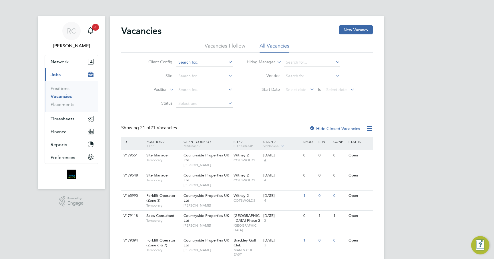
click at [200, 62] on input at bounding box center [205, 62] width 56 height 8
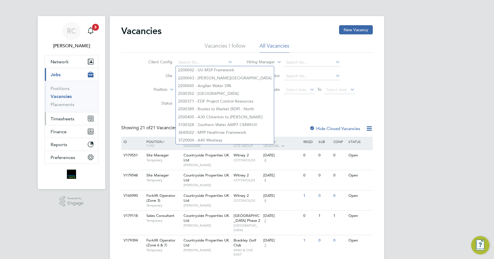
click at [65, 115] on button "Timesheets" at bounding box center [71, 118] width 53 height 13
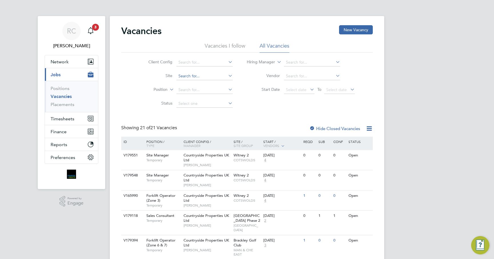
click at [200, 75] on input at bounding box center [205, 76] width 56 height 8
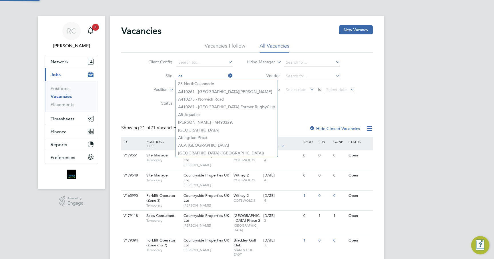
type input "cas"
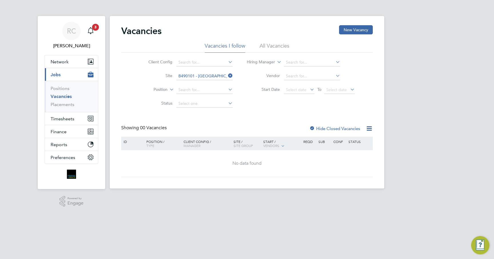
drag, startPoint x: 325, startPoint y: 125, endPoint x: 324, endPoint y: 130, distance: 5.3
click at [324, 130] on div "Hide Closed Vacancies" at bounding box center [333, 128] width 56 height 7
click at [323, 130] on label "Hide Closed Vacancies" at bounding box center [335, 128] width 51 height 5
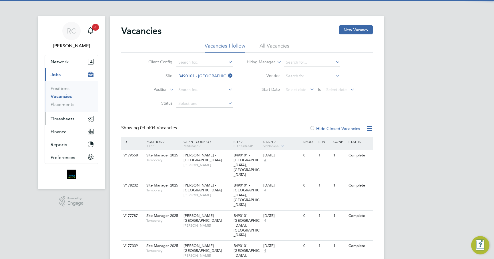
click at [66, 120] on span "Timesheets" at bounding box center [63, 118] width 24 height 5
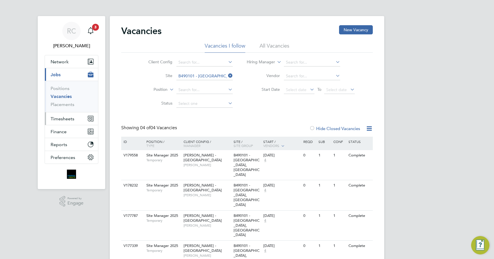
click at [75, 118] on button "Timesheets" at bounding box center [71, 118] width 53 height 13
click at [68, 118] on span "Timesheets" at bounding box center [63, 118] width 24 height 5
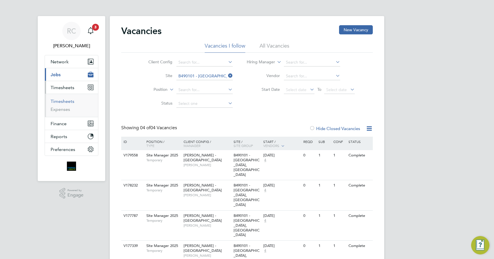
click at [69, 102] on link "Timesheets" at bounding box center [63, 100] width 24 height 5
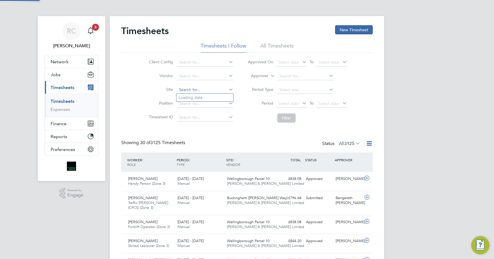
click at [194, 86] on input at bounding box center [205, 90] width 56 height 8
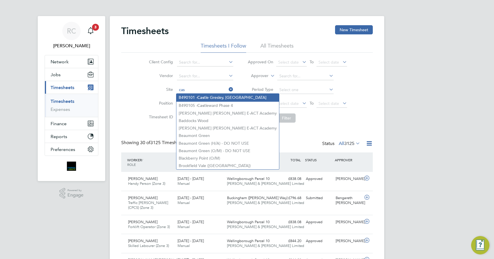
click at [202, 98] on b "Cas" at bounding box center [200, 97] width 7 height 5
type input "B490101 - [GEOGRAPHIC_DATA], [GEOGRAPHIC_DATA]"
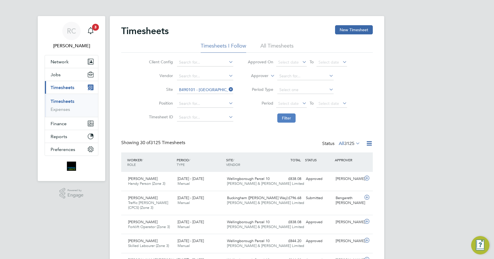
click at [291, 120] on button "Filter" at bounding box center [287, 117] width 18 height 9
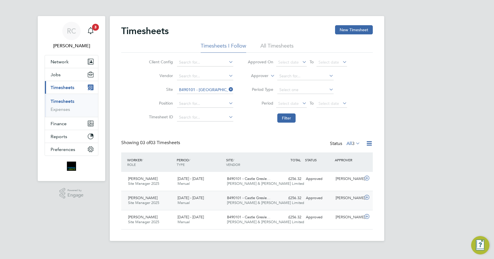
click at [218, 198] on div "2 - 8 Aug 2025 Manual" at bounding box center [199, 200] width 49 height 14
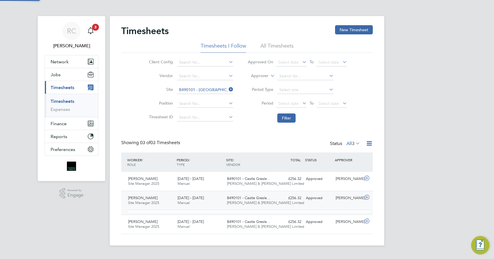
click at [218, 198] on div "2 - 8 Aug 2025 Manual" at bounding box center [199, 200] width 49 height 14
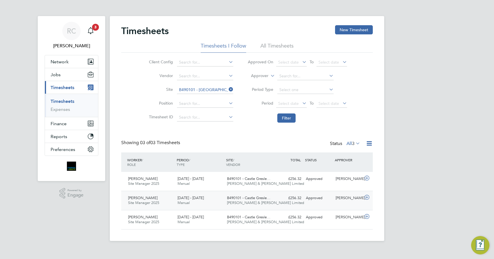
click at [266, 204] on span "Fawkes & Reece Limited" at bounding box center [265, 202] width 77 height 5
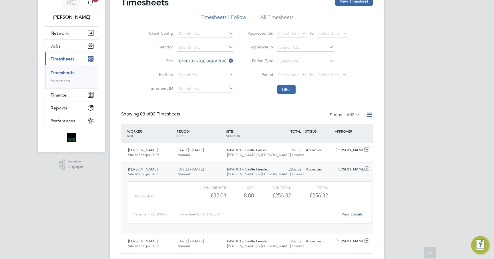
click at [350, 214] on link "View Details" at bounding box center [352, 213] width 21 height 5
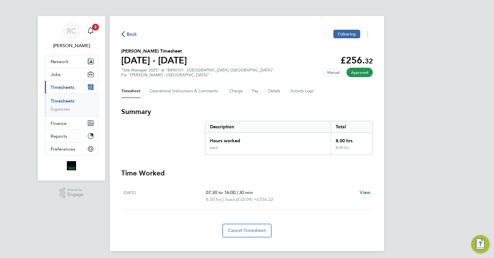
scroll to position [2, 0]
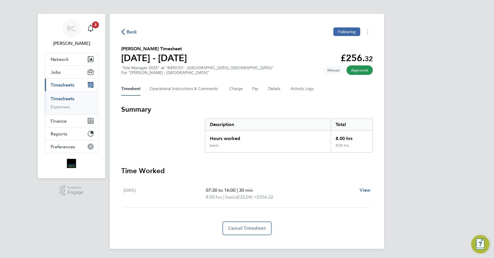
click at [132, 32] on span "Back" at bounding box center [132, 32] width 11 height 7
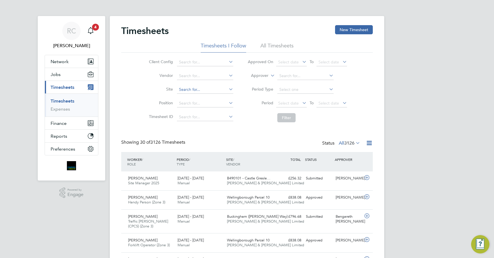
click at [191, 89] on input at bounding box center [205, 90] width 56 height 8
type input "casr"
